Goal: Transaction & Acquisition: Purchase product/service

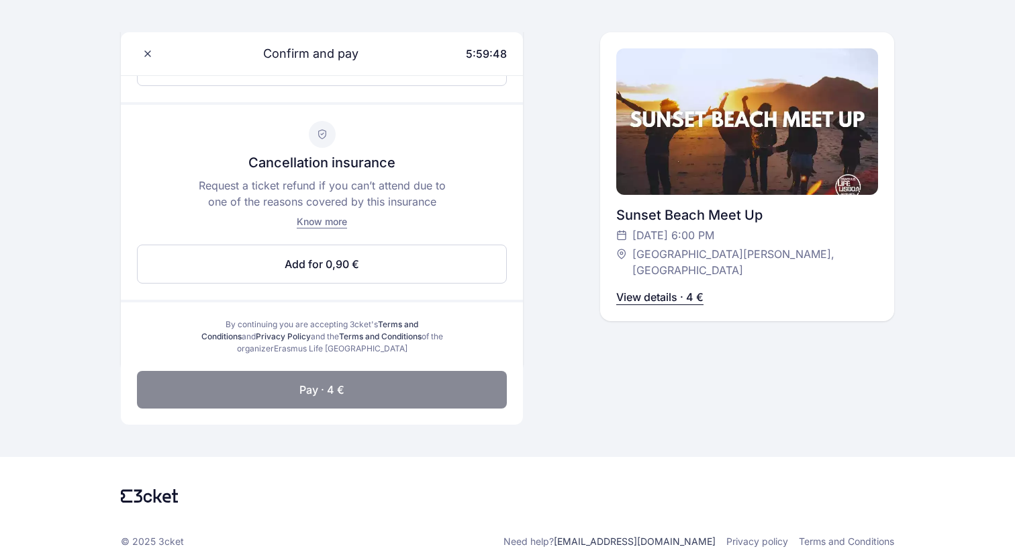
scroll to position [559, 0]
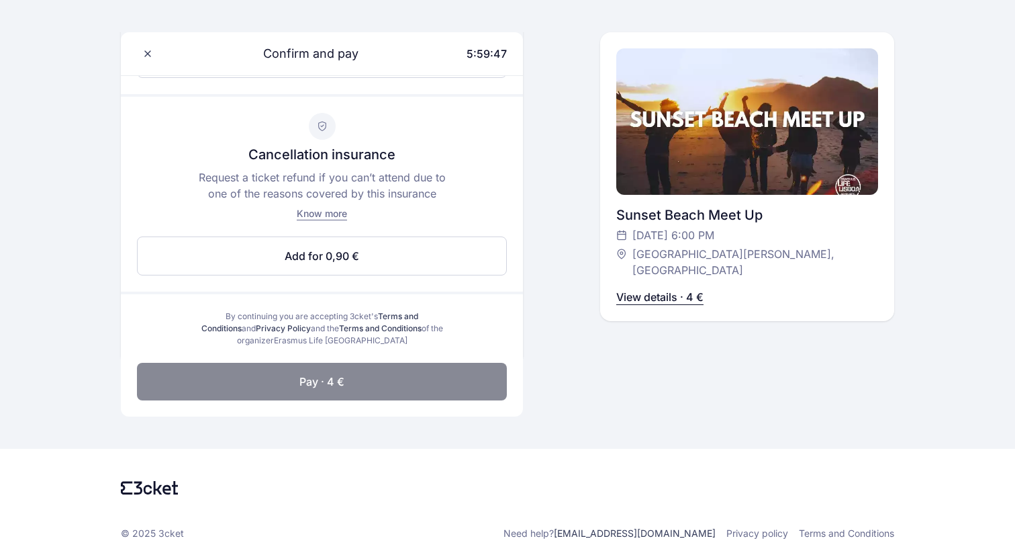
click at [336, 223] on div "Cancellation insurance Request a ticket refund if you can’t attend due to one o…" at bounding box center [322, 194] width 402 height 195
click at [327, 220] on div "Know more" at bounding box center [322, 213] width 50 height 13
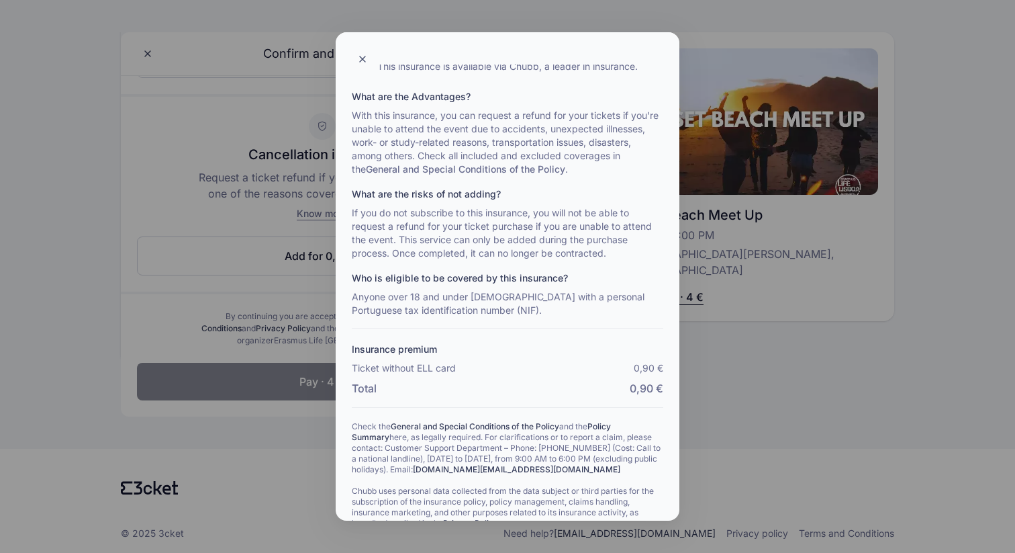
scroll to position [59, 0]
click at [221, 210] on div at bounding box center [507, 276] width 1015 height 553
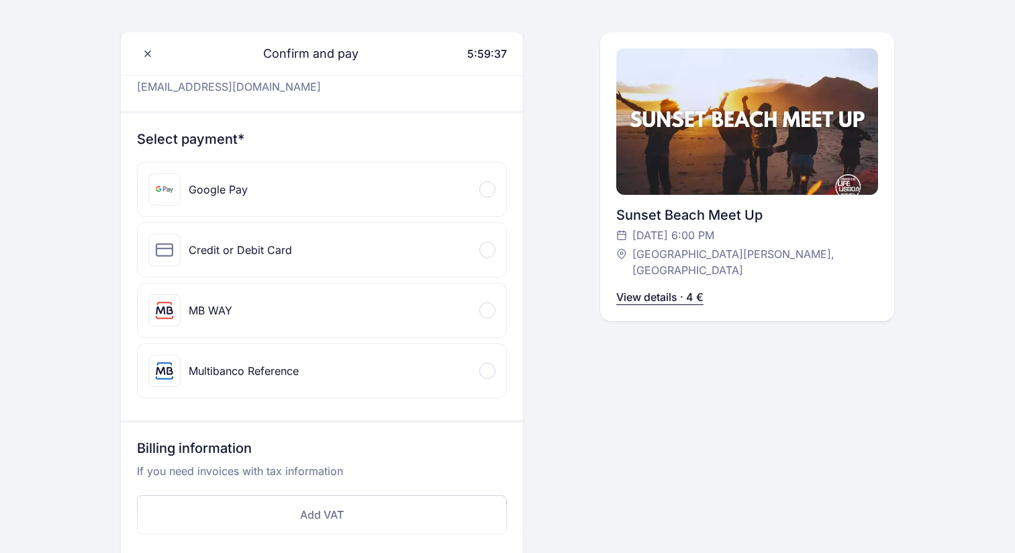
scroll to position [97, 0]
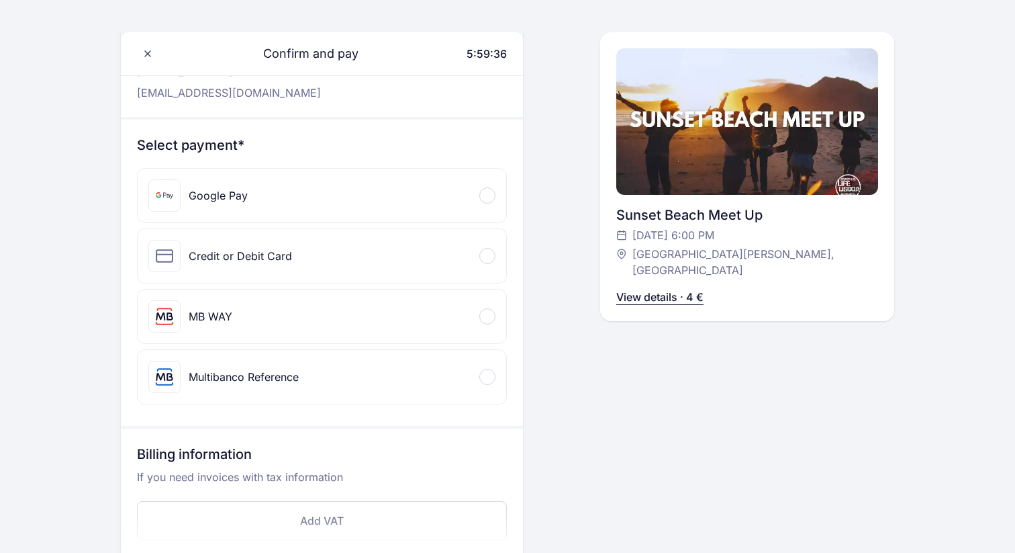
click at [254, 273] on div "Credit or Debit Card" at bounding box center [322, 256] width 369 height 54
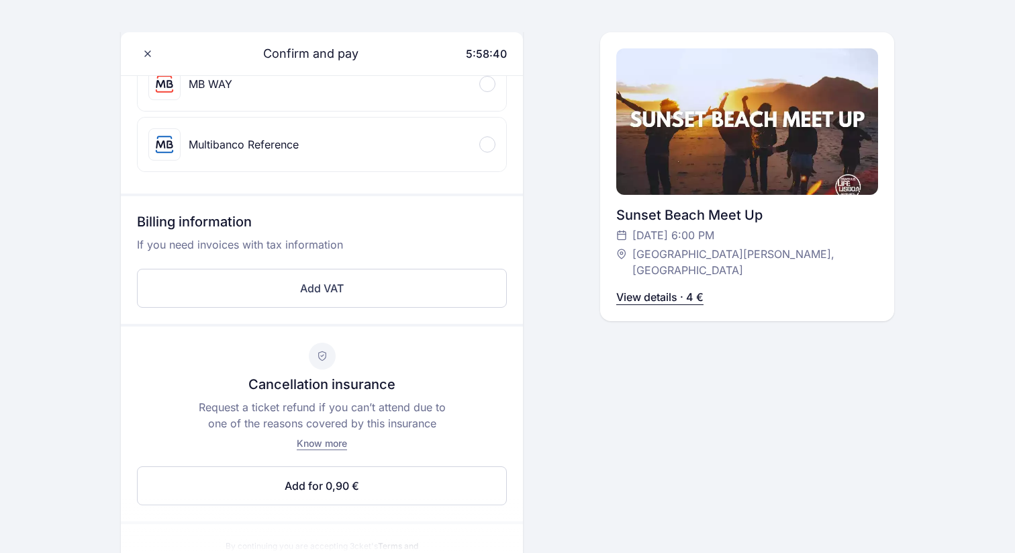
scroll to position [694, 0]
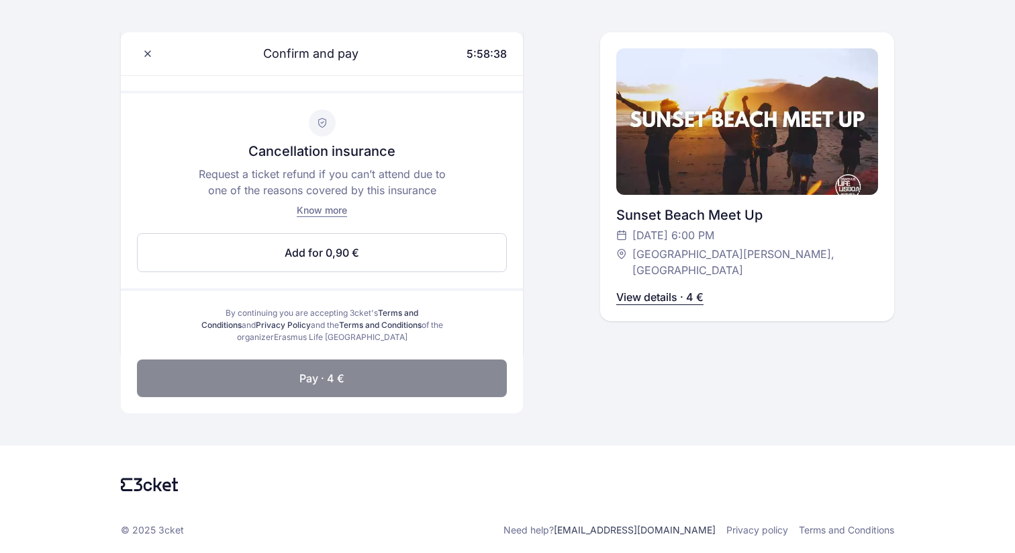
click at [339, 369] on button "Pay · 4 €" at bounding box center [322, 378] width 370 height 38
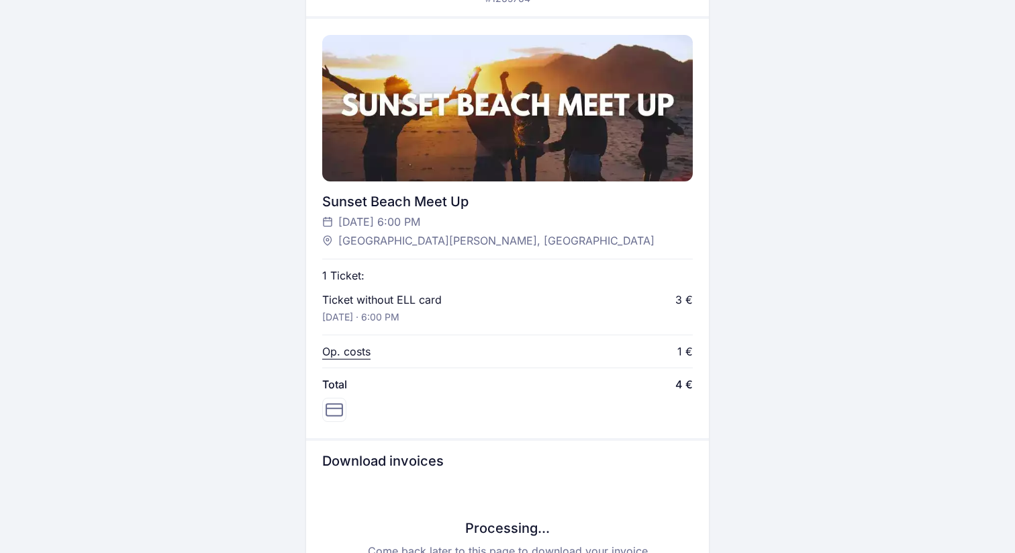
scroll to position [377, 0]
